Goal: Obtain resource: Download file/media

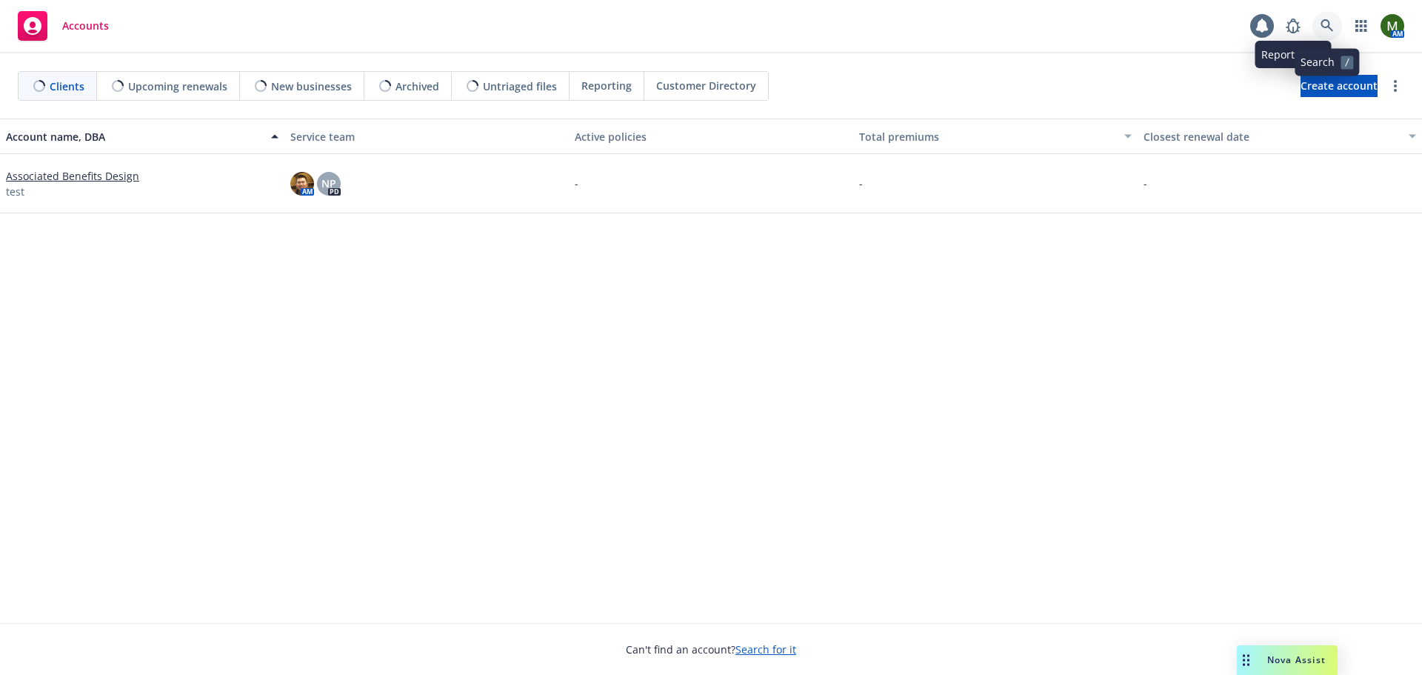
click at [1330, 21] on icon at bounding box center [1326, 25] width 13 height 13
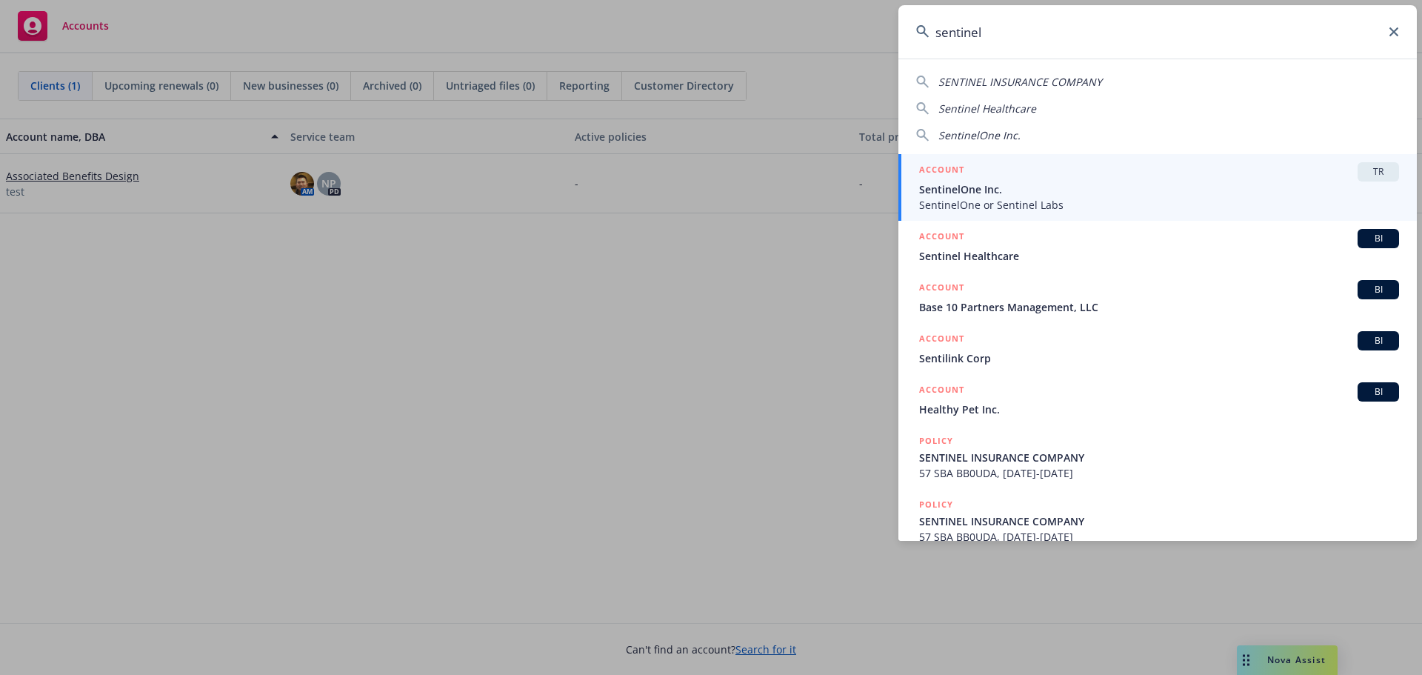
type input "sentinel"
click at [1101, 185] on span "SentinelOne Inc." at bounding box center [1159, 189] width 480 height 16
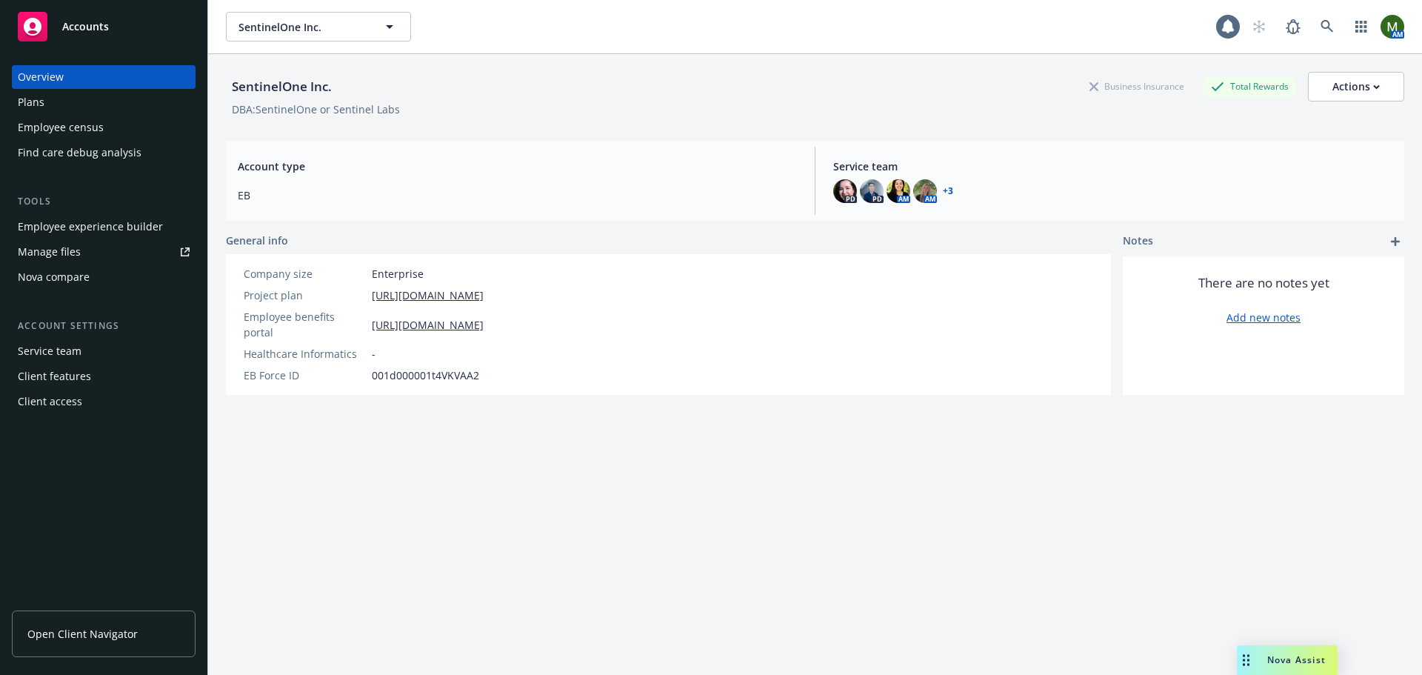
click at [81, 279] on div "Nova compare" at bounding box center [54, 277] width 72 height 24
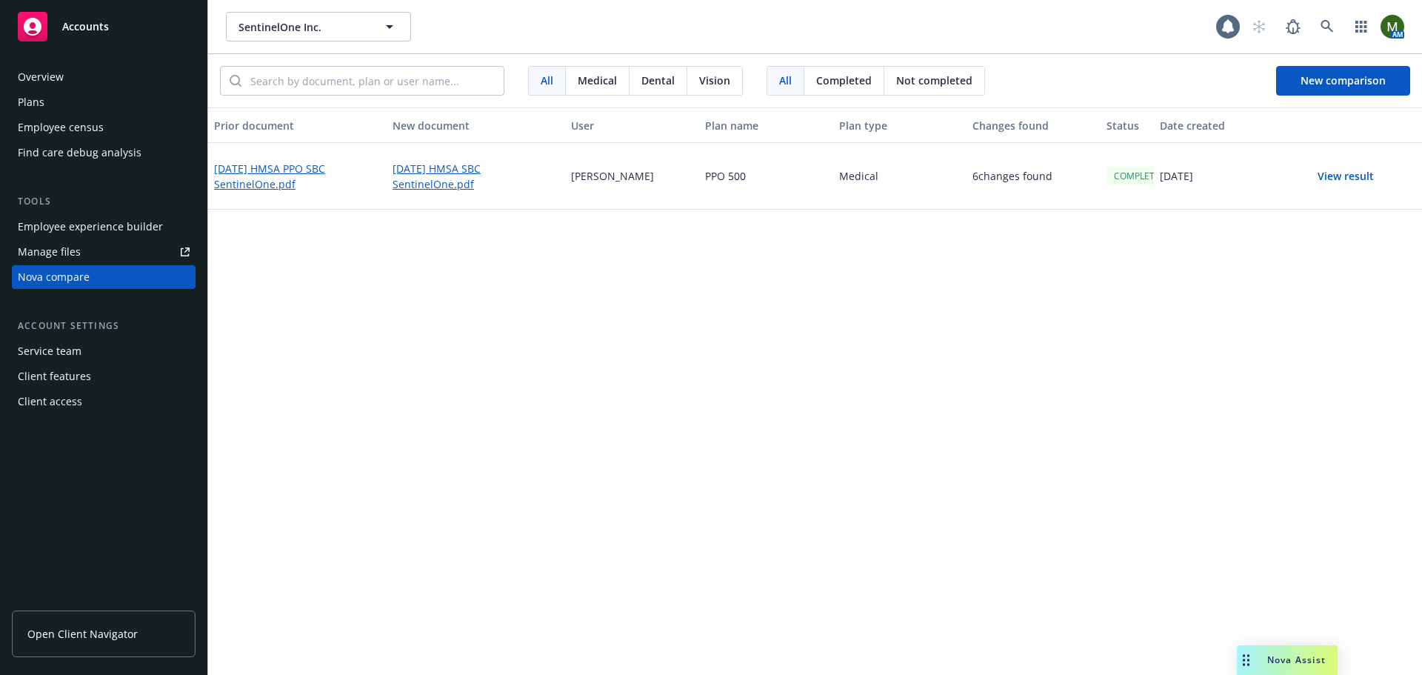
click at [115, 106] on div "Plans" at bounding box center [104, 102] width 172 height 24
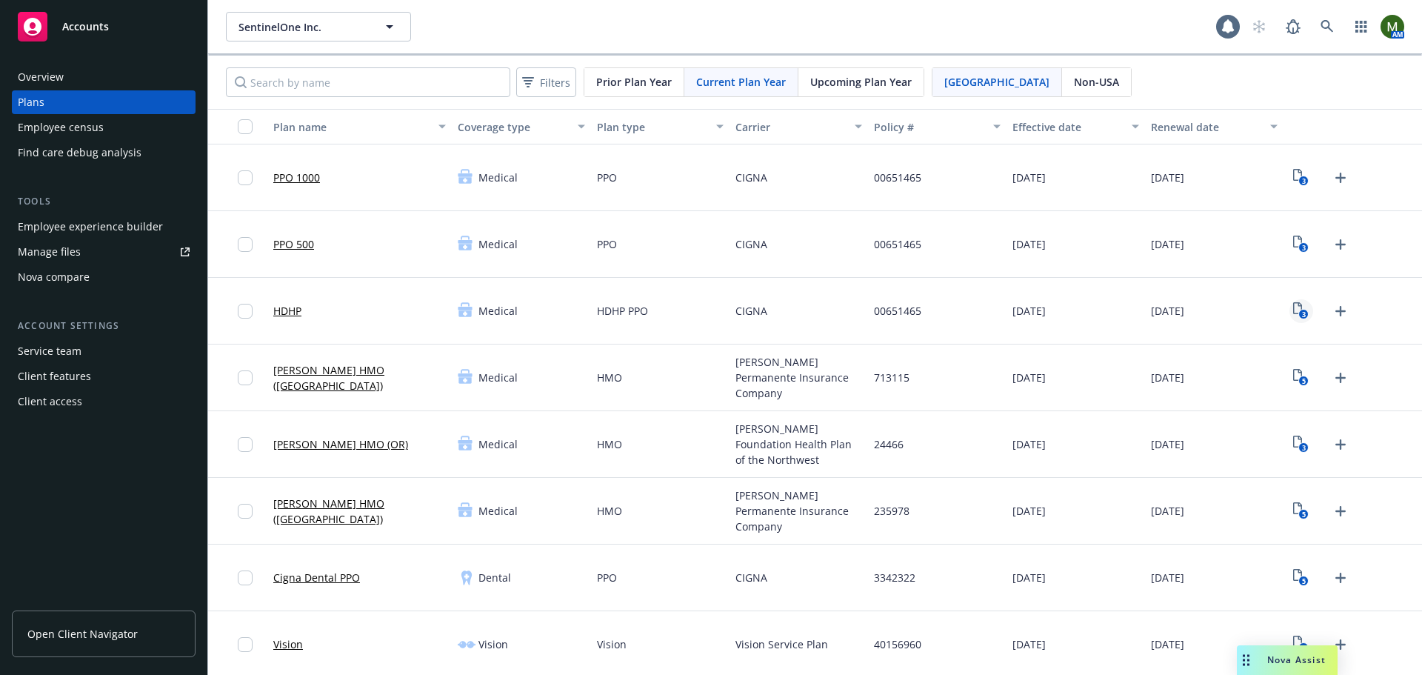
click at [1293, 305] on icon "3" at bounding box center [1301, 310] width 16 height 17
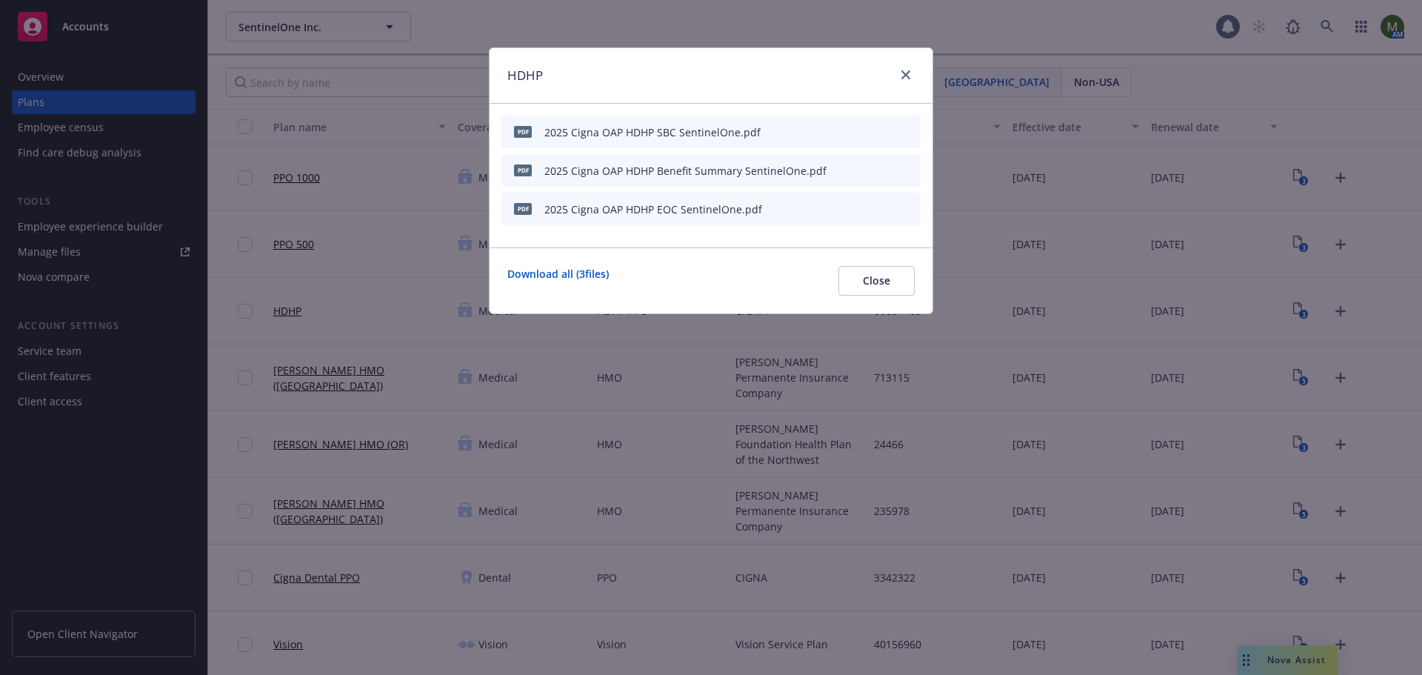
click at [859, 130] on icon "download file" at bounding box center [859, 129] width 10 height 9
click at [903, 73] on icon "close" at bounding box center [905, 74] width 9 height 9
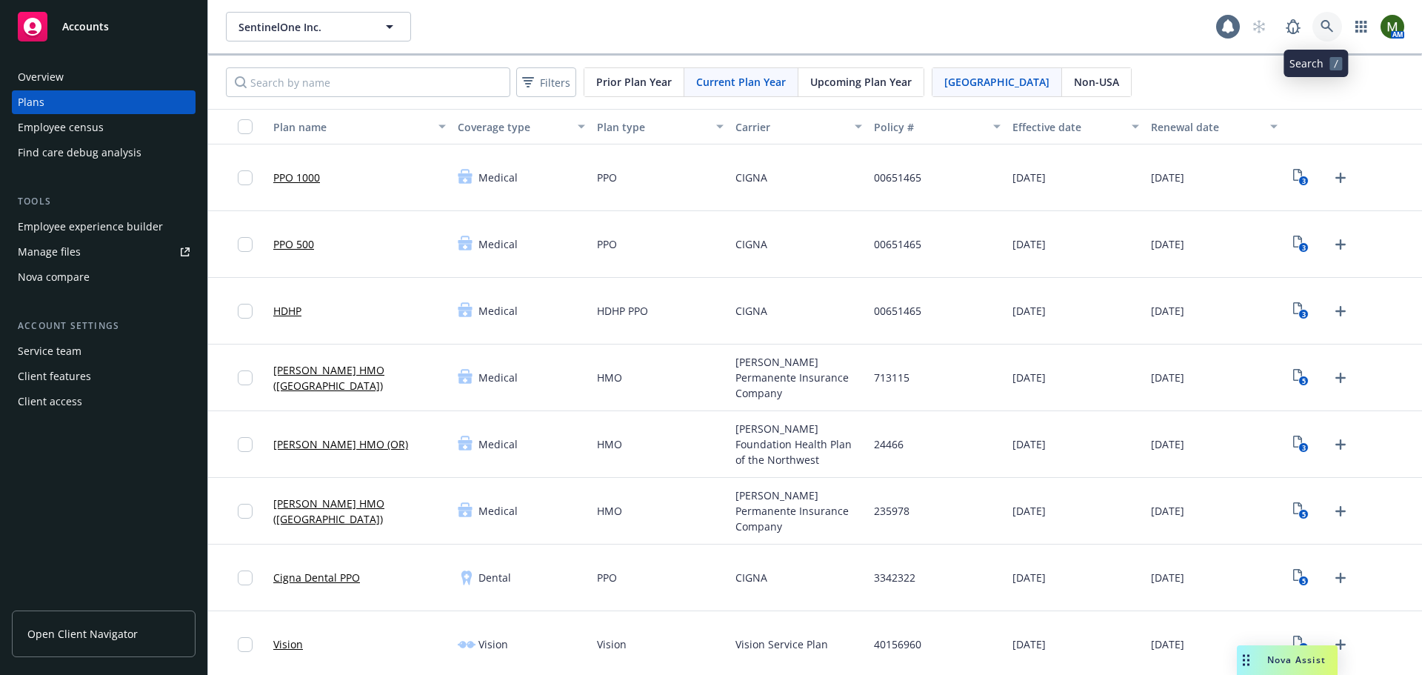
click at [1320, 29] on icon at bounding box center [1326, 26] width 13 height 13
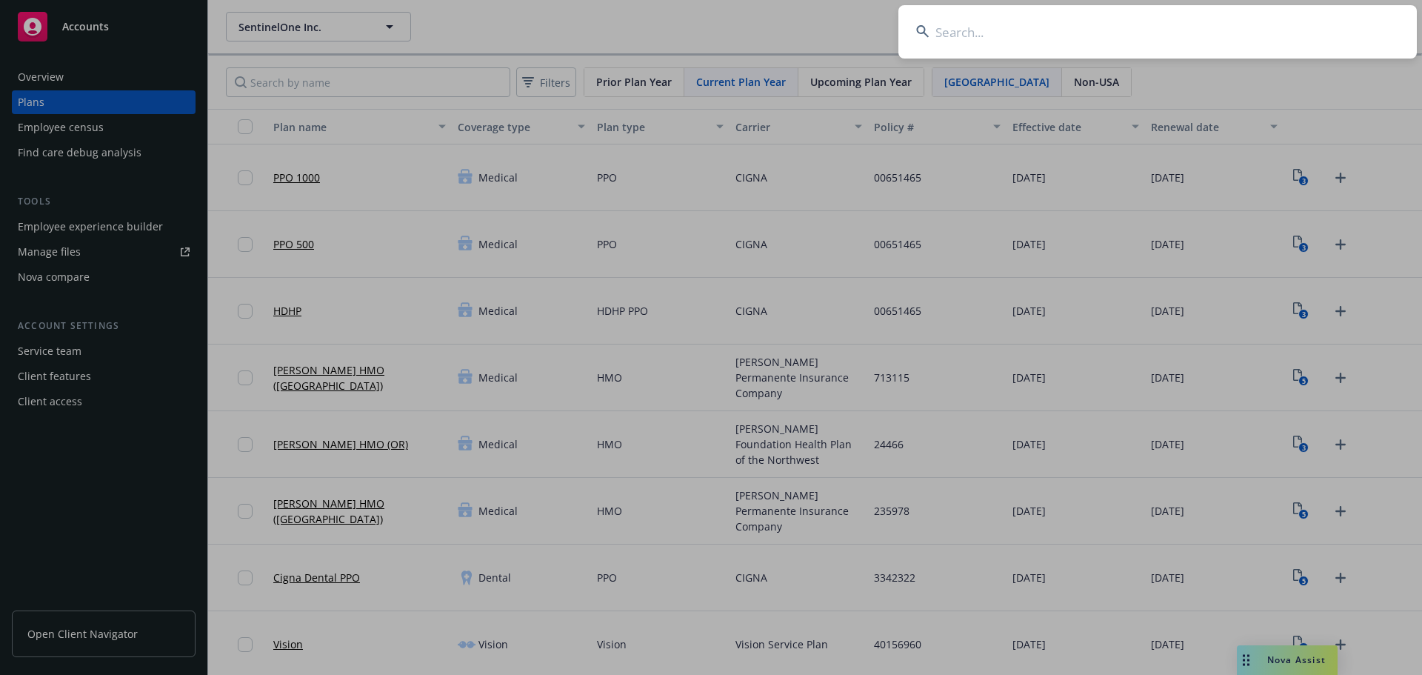
click at [1297, 29] on input at bounding box center [1157, 31] width 518 height 53
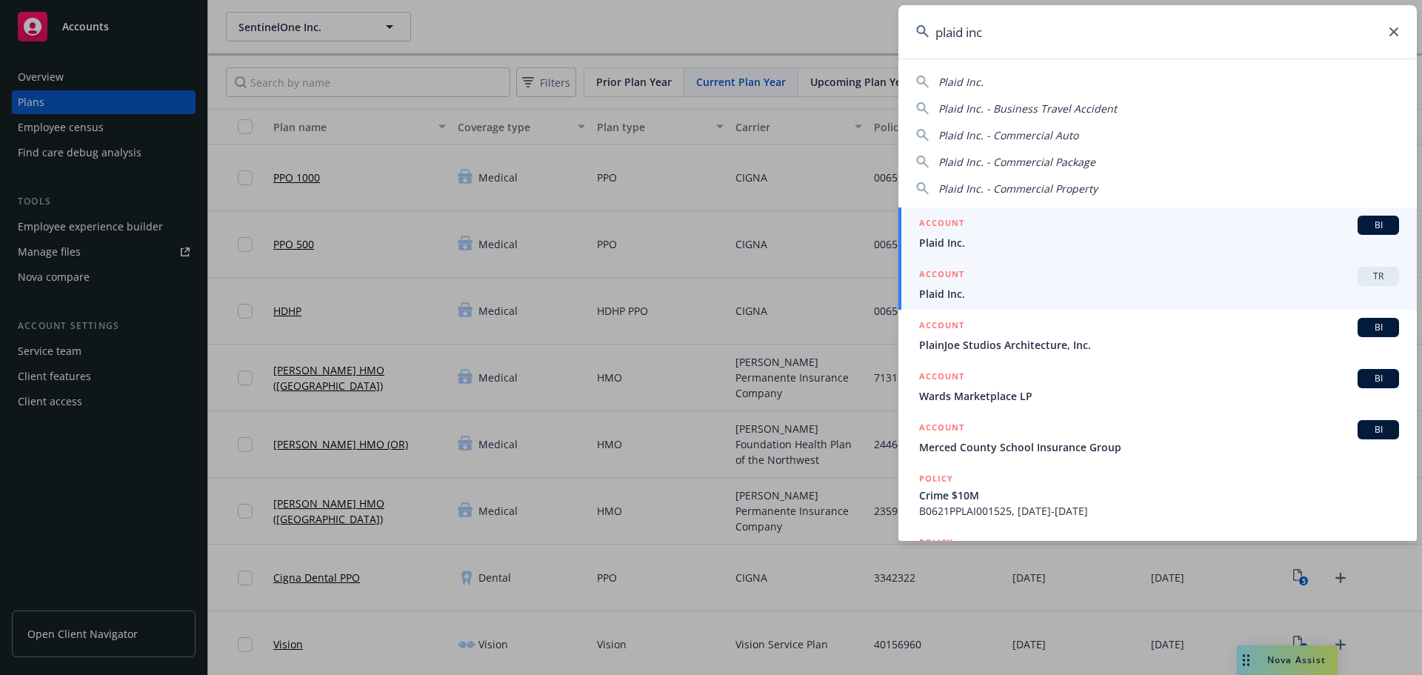
type input "plaid inc"
click at [1073, 290] on span "Plaid Inc." at bounding box center [1159, 294] width 480 height 16
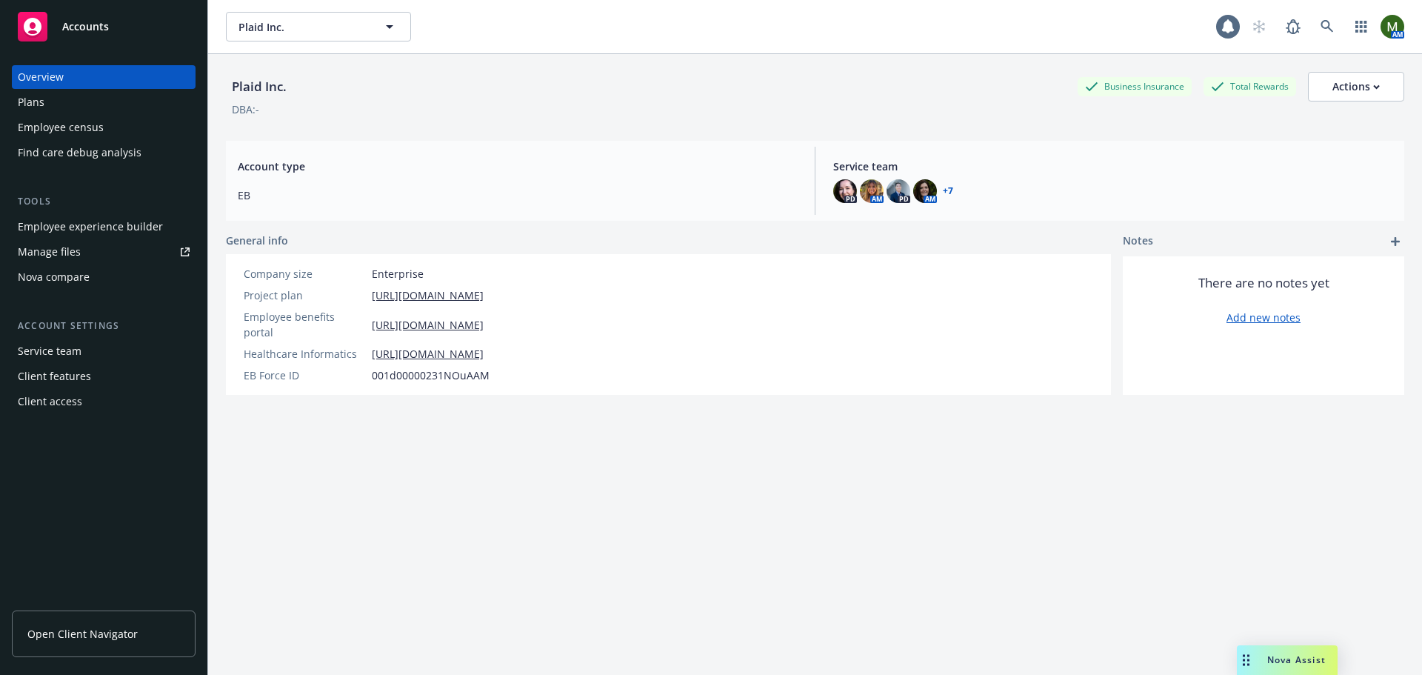
click at [98, 349] on div "Service team" at bounding box center [104, 351] width 172 height 24
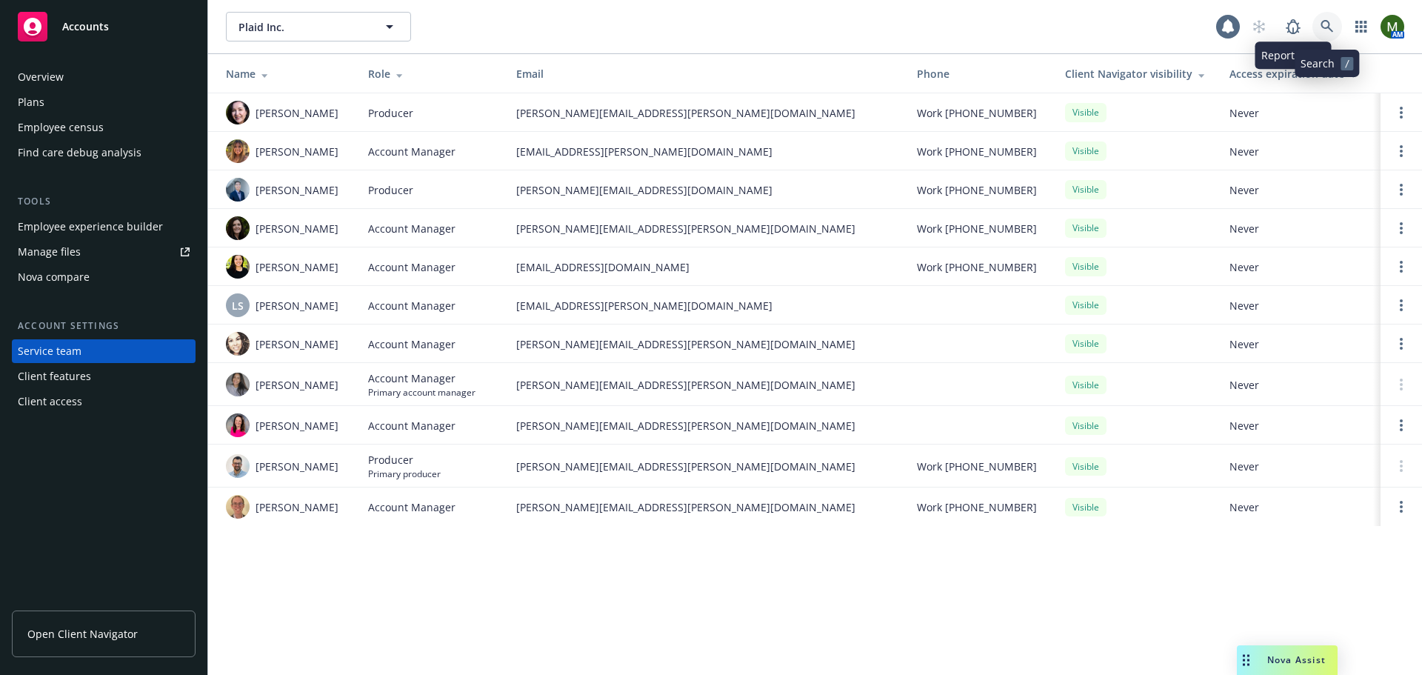
click at [1322, 17] on link at bounding box center [1327, 27] width 30 height 30
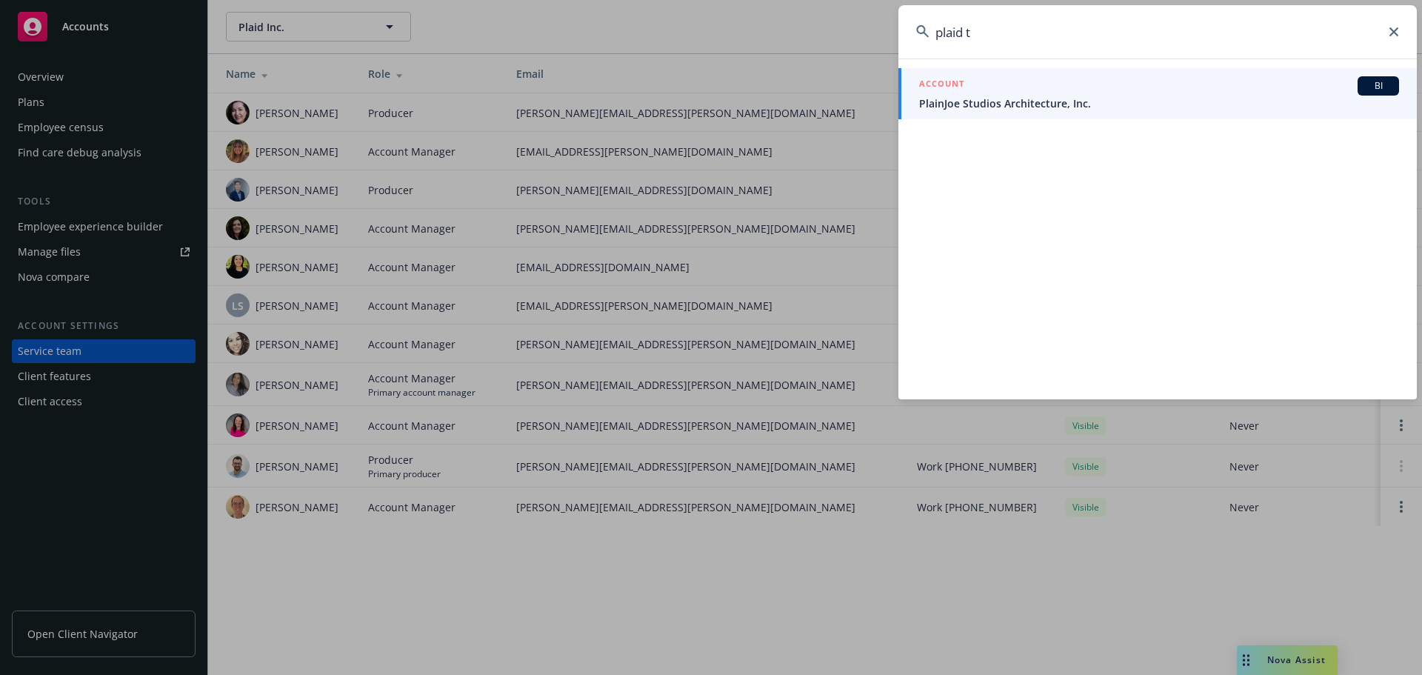
type input "plaid"
